Goal: Information Seeking & Learning: Learn about a topic

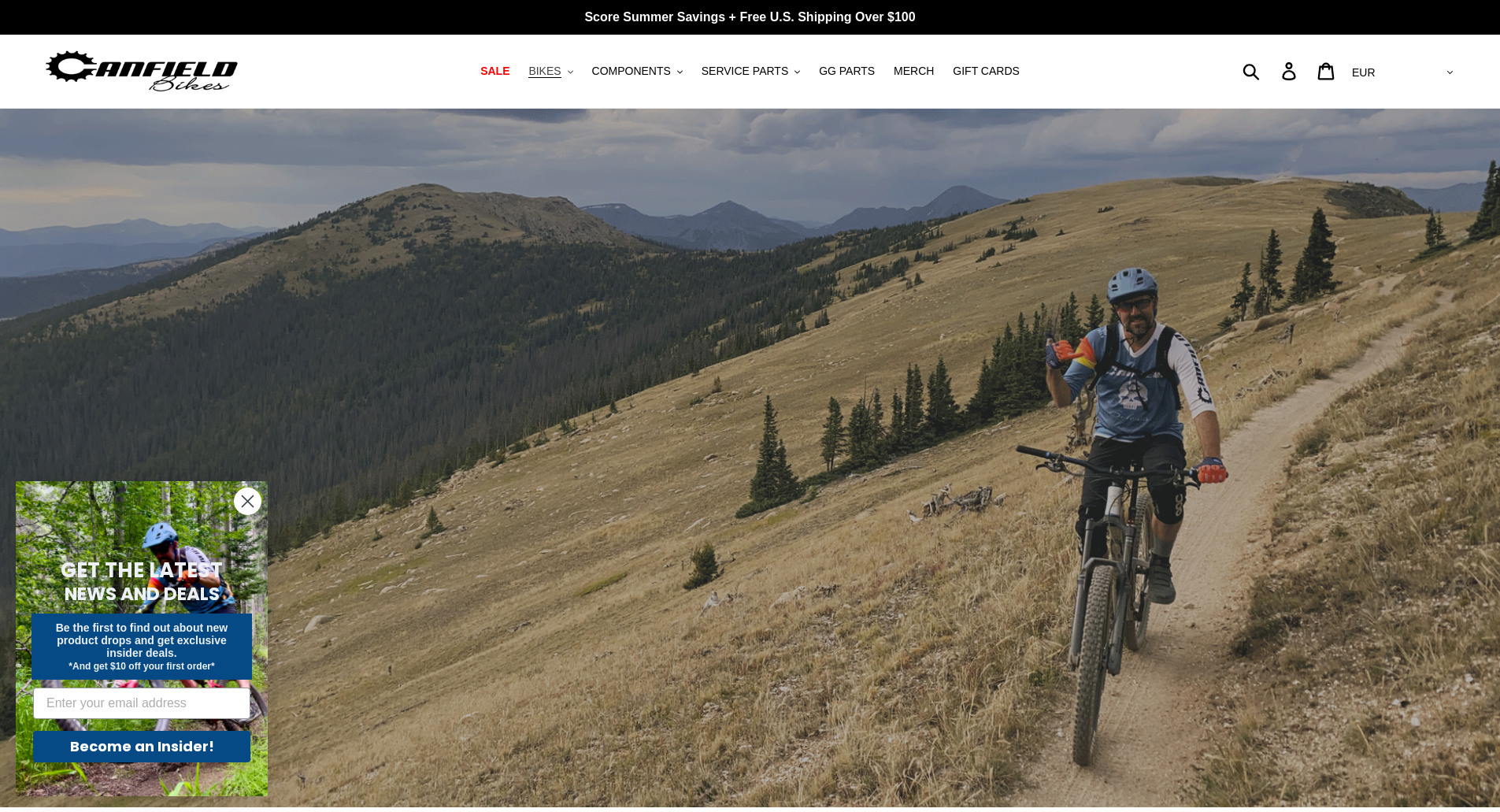
click at [560, 71] on span "BIKES" at bounding box center [544, 71] width 33 height 14
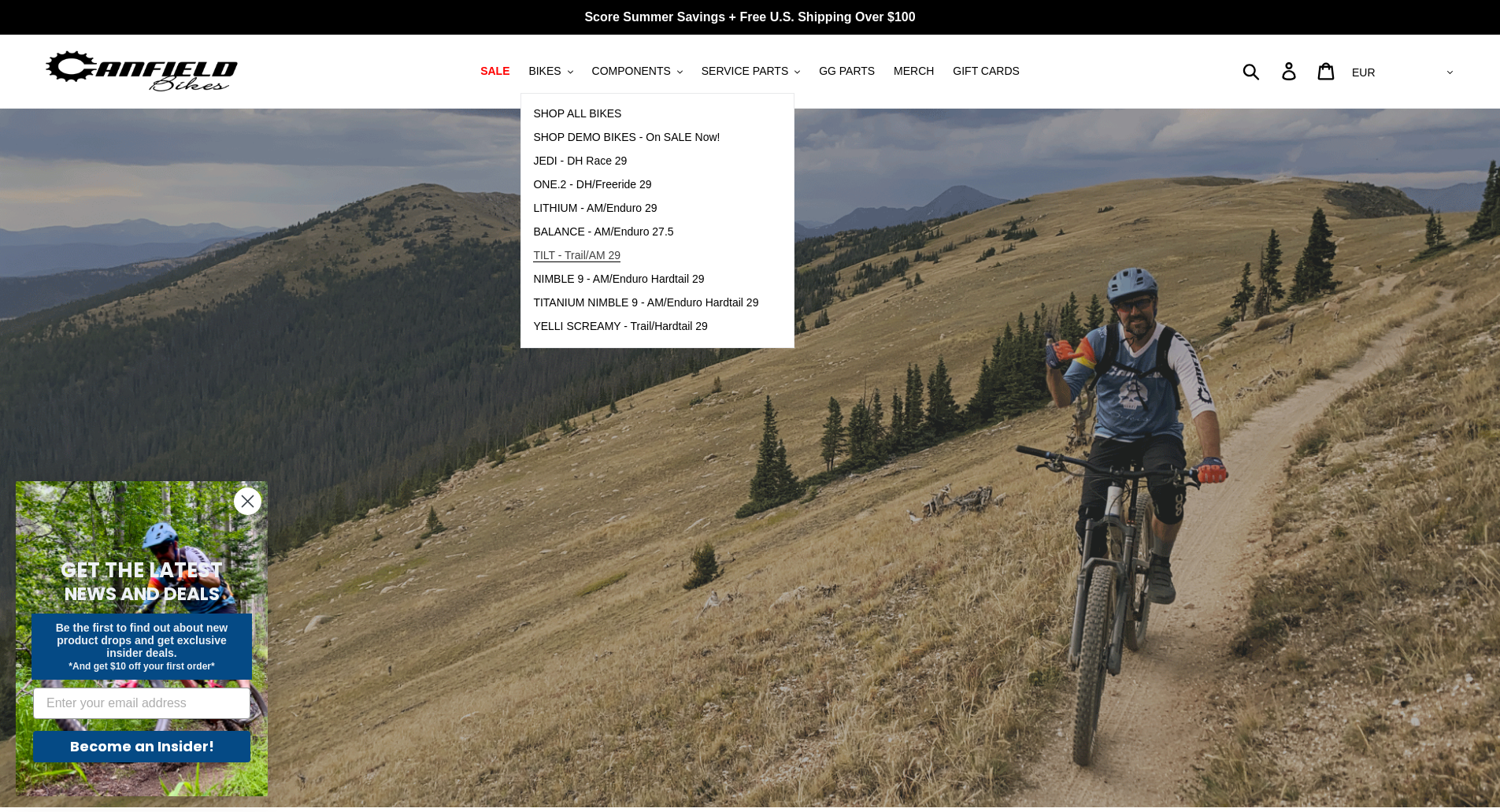
click at [603, 251] on span "TILT - Trail/AM 29" at bounding box center [577, 256] width 87 height 14
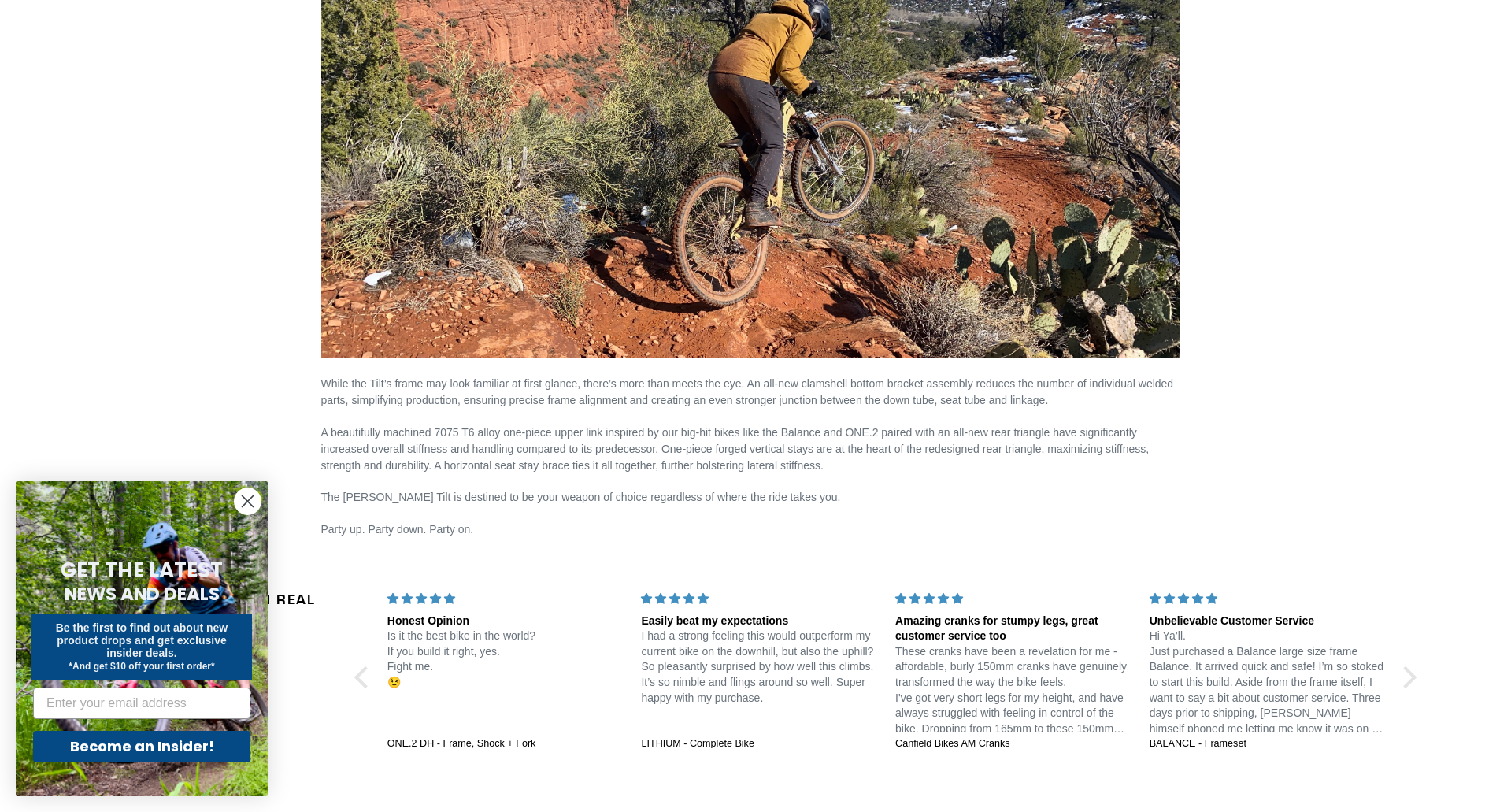
scroll to position [2205, 0]
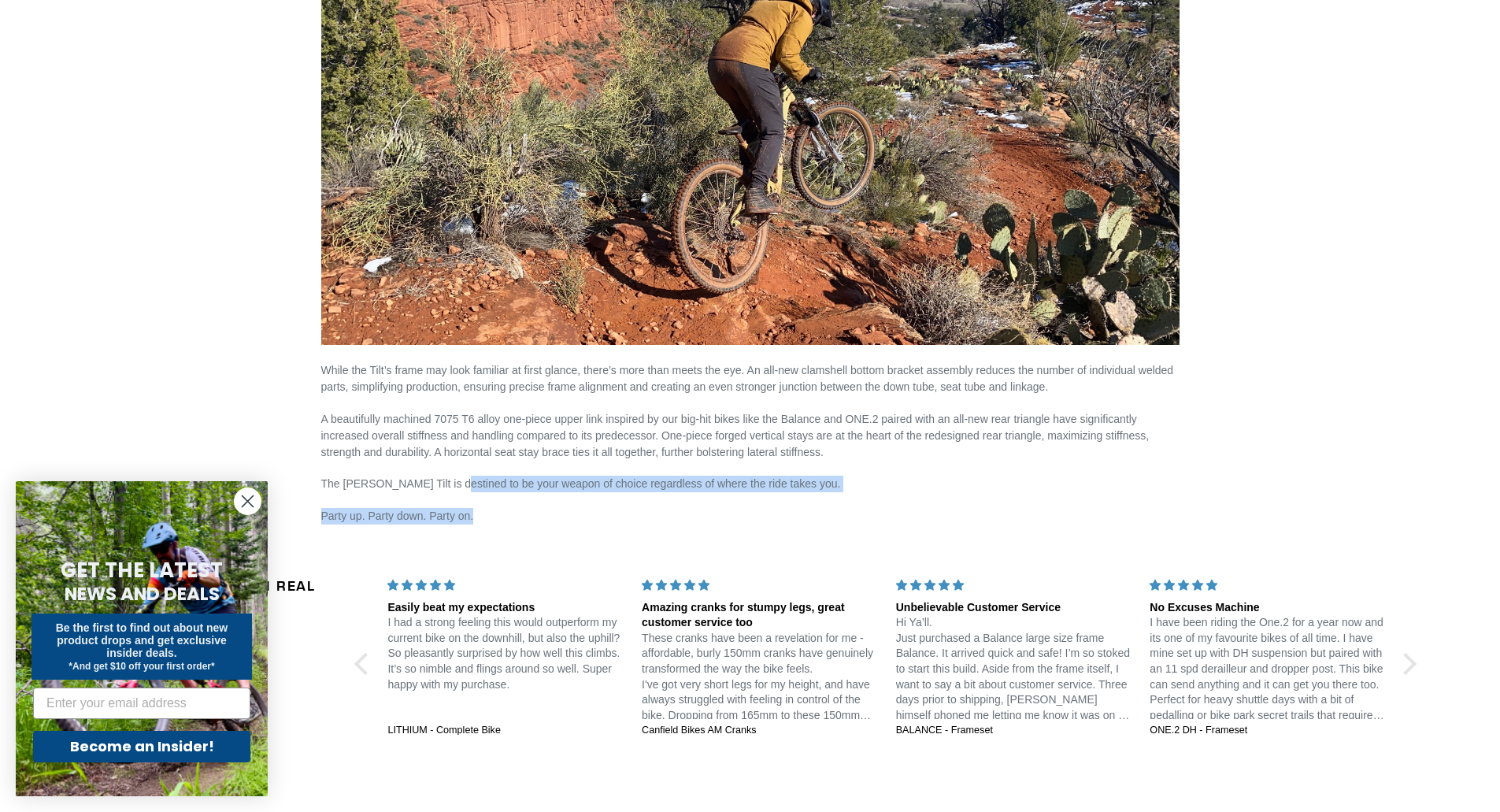
drag, startPoint x: 441, startPoint y: 460, endPoint x: 829, endPoint y: 501, distance: 390.2
click at [899, 519] on p "Party up. Party down. Party on." at bounding box center [750, 516] width 858 height 16
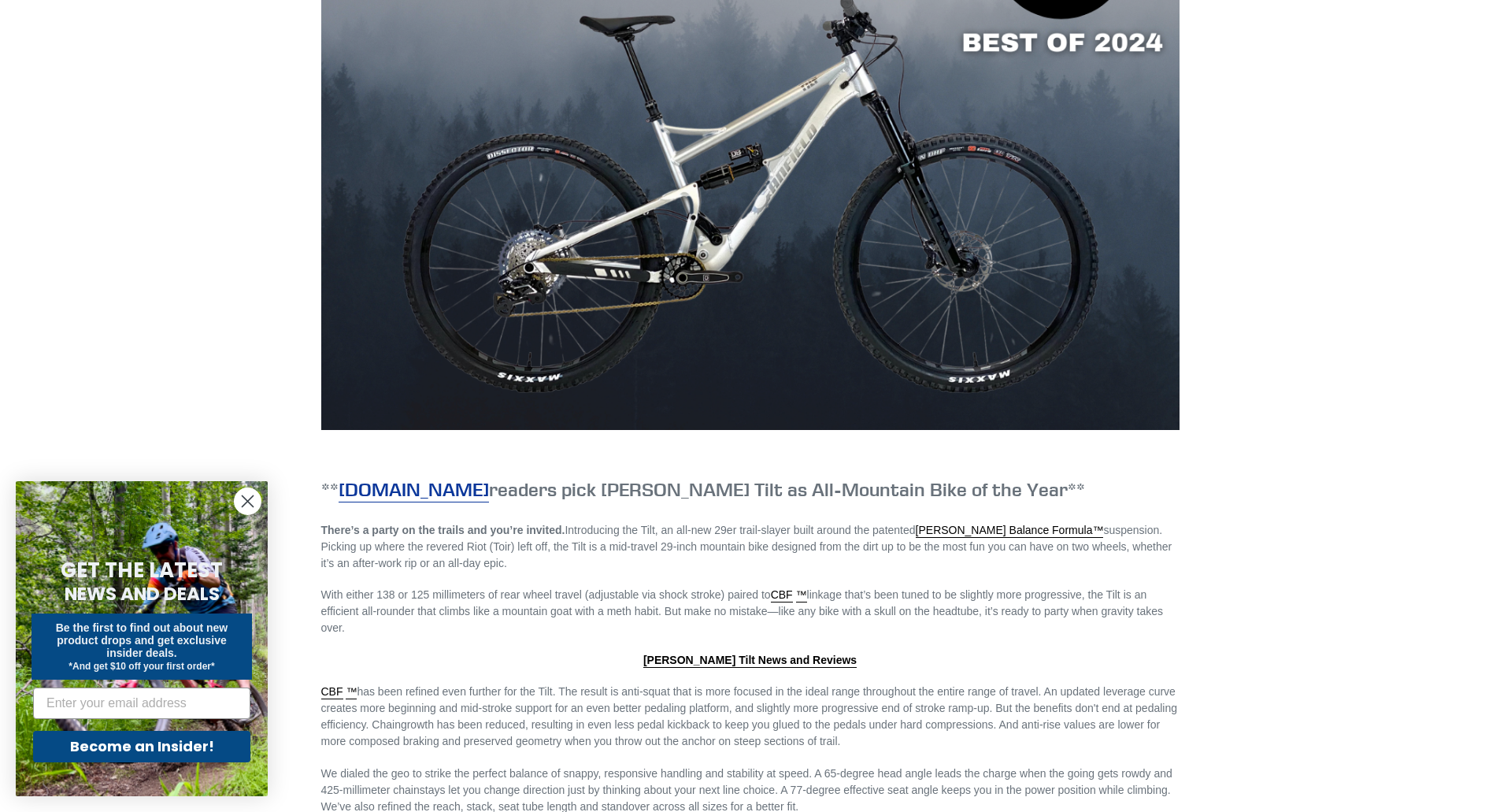
scroll to position [1496, 0]
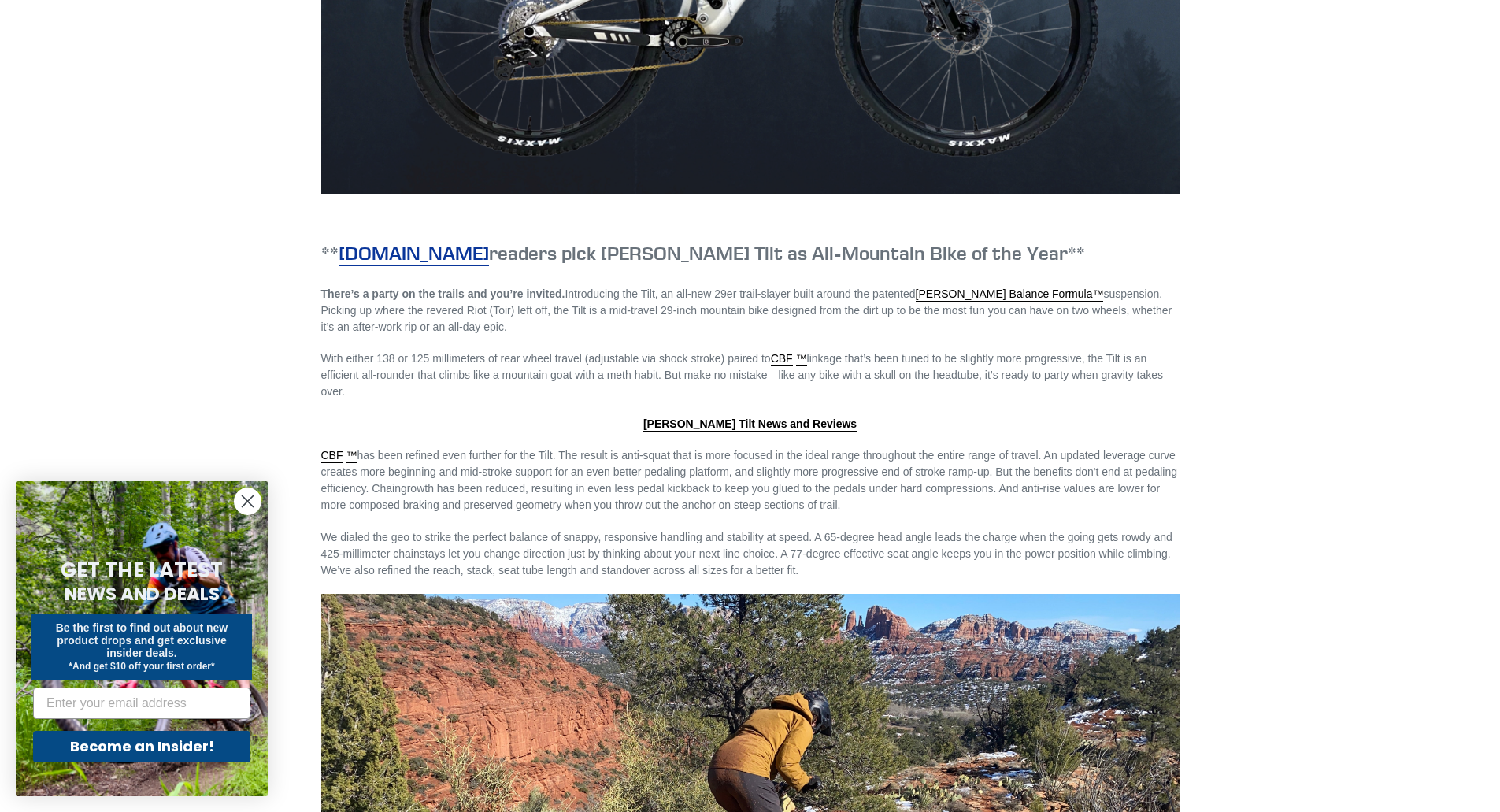
drag, startPoint x: 537, startPoint y: 449, endPoint x: 963, endPoint y: 508, distance: 430.1
click at [963, 508] on p "CBF ™ has been refined even further for the Tilt. The result is anti-squat that…" at bounding box center [750, 480] width 858 height 66
click at [939, 508] on p "CBF ™ has been refined even further for the Tilt. The result is anti-squat that…" at bounding box center [750, 480] width 858 height 66
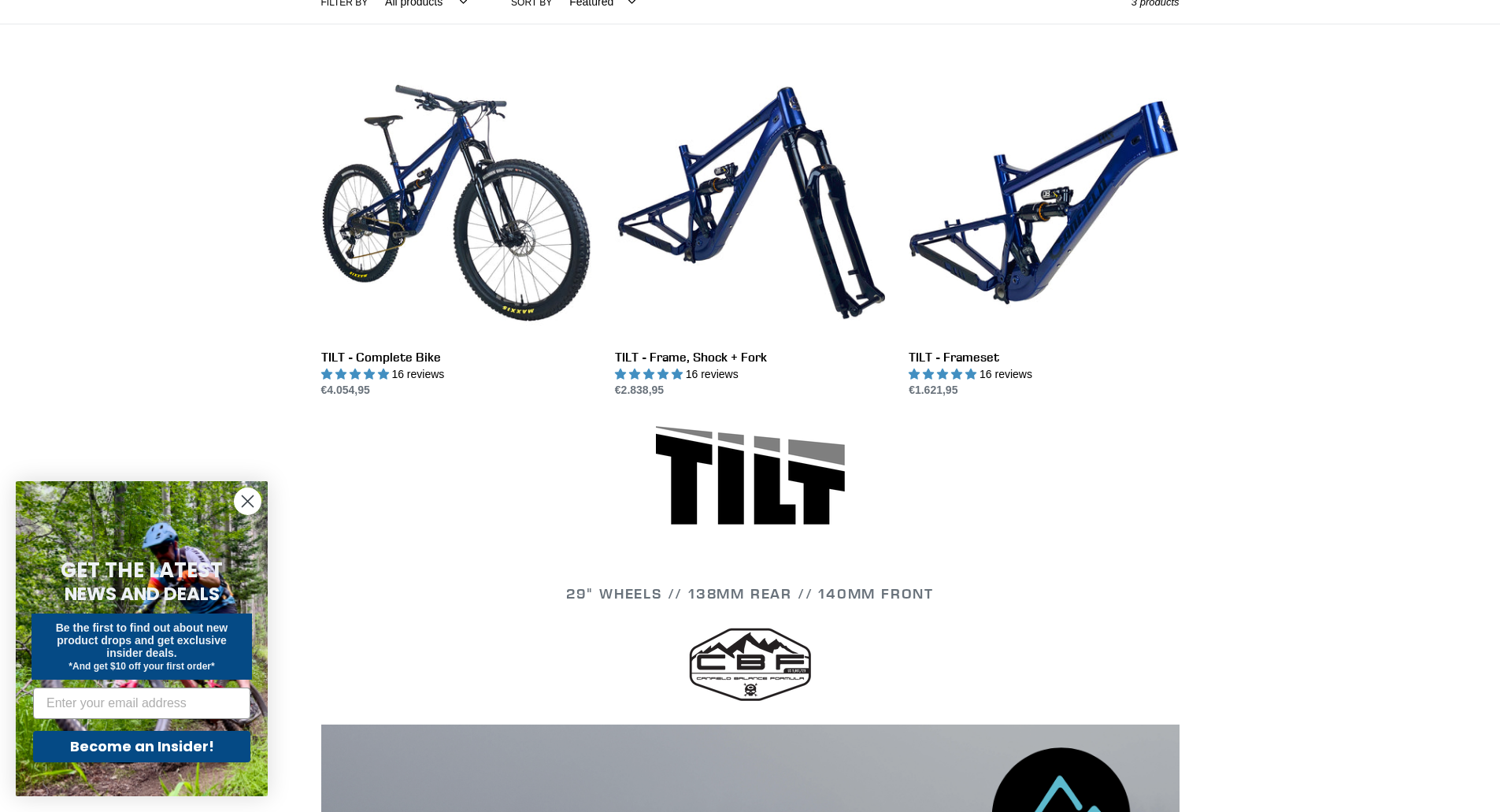
scroll to position [394, 0]
